Goal: Information Seeking & Learning: Check status

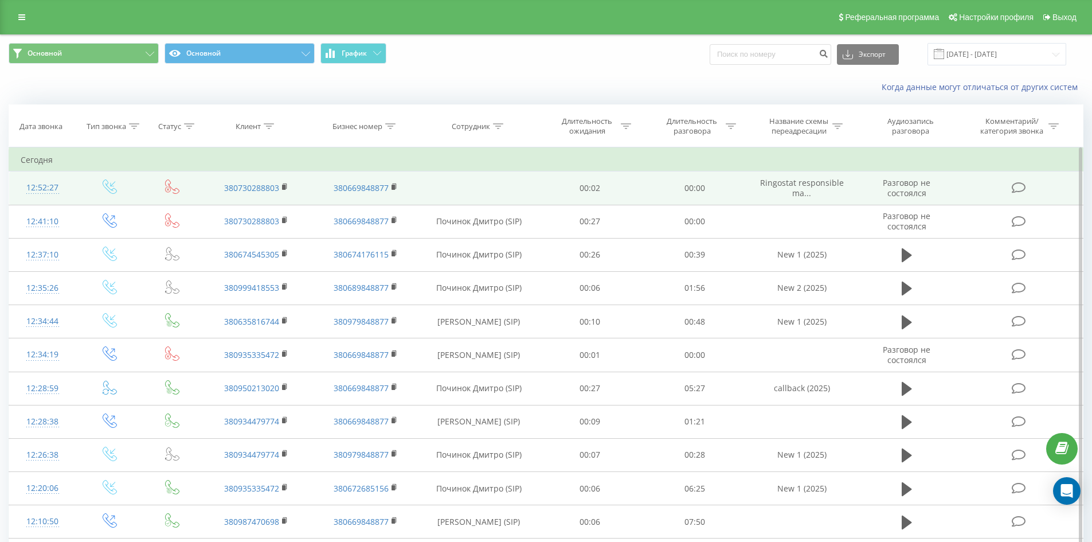
click at [281, 185] on td "380730288803" at bounding box center [256, 187] width 109 height 33
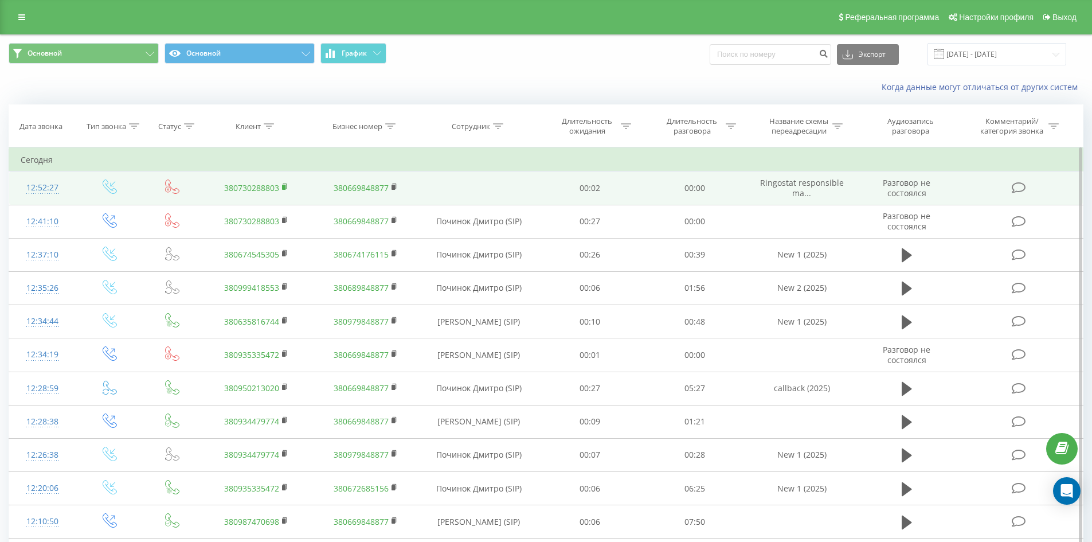
click at [286, 184] on icon at bounding box center [285, 187] width 6 height 8
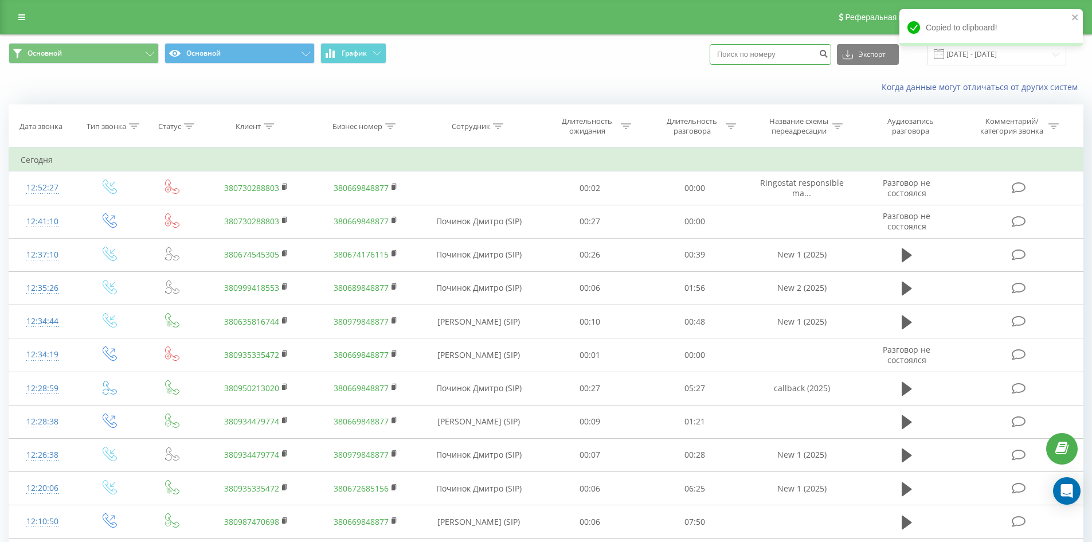
click at [755, 56] on input at bounding box center [769, 54] width 121 height 21
paste input "380730288803"
type input "380730288803"
